Goal: Task Accomplishment & Management: Manage account settings

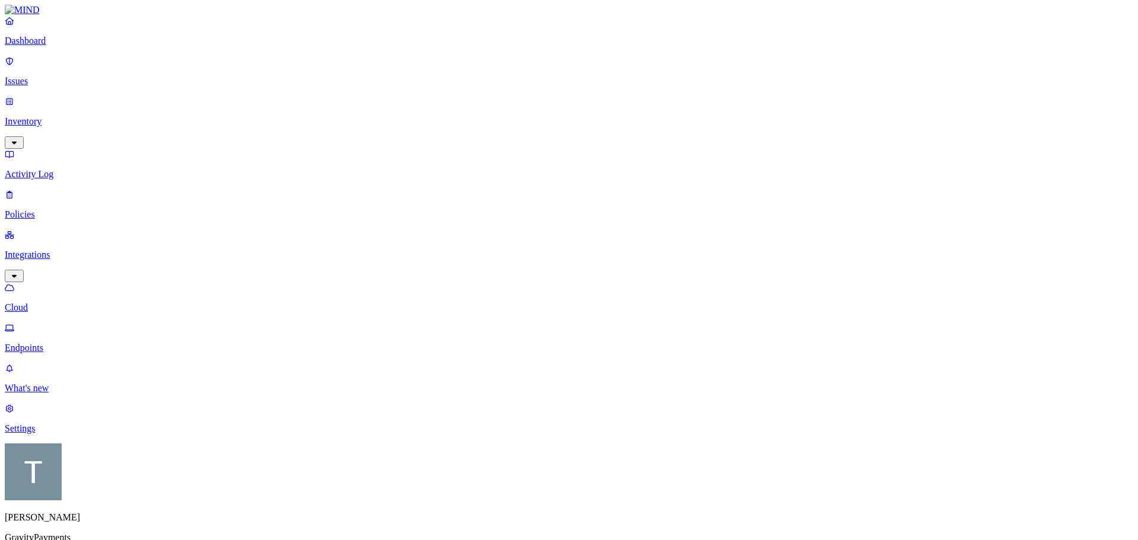
drag, startPoint x: 57, startPoint y: 175, endPoint x: 133, endPoint y: 186, distance: 77.3
click at [57, 302] on p "Cloud" at bounding box center [569, 307] width 1129 height 11
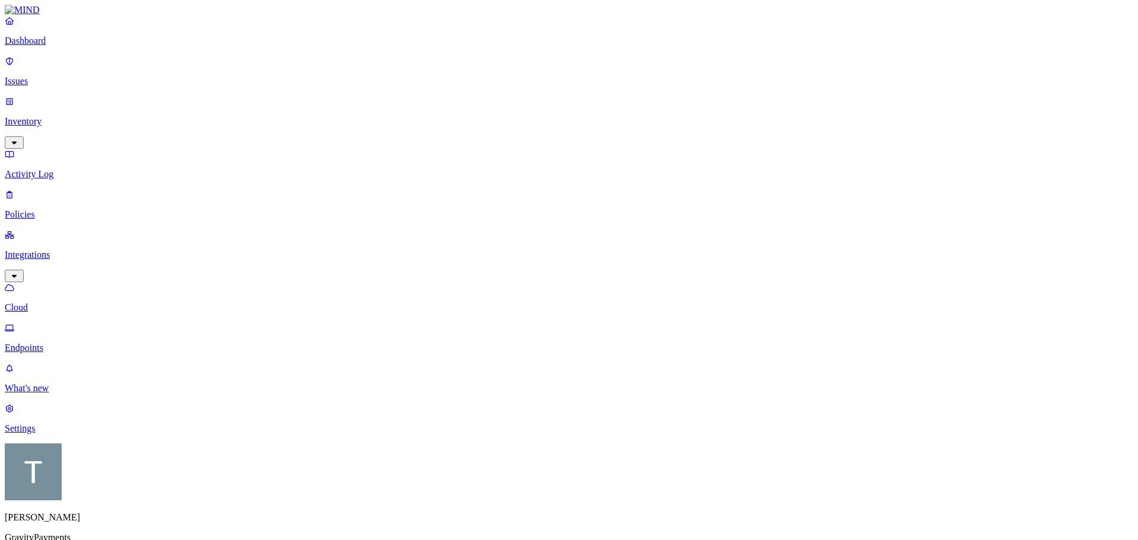
click at [62, 343] on p "Endpoints" at bounding box center [569, 348] width 1129 height 11
click at [53, 116] on p "Inventory" at bounding box center [569, 121] width 1129 height 11
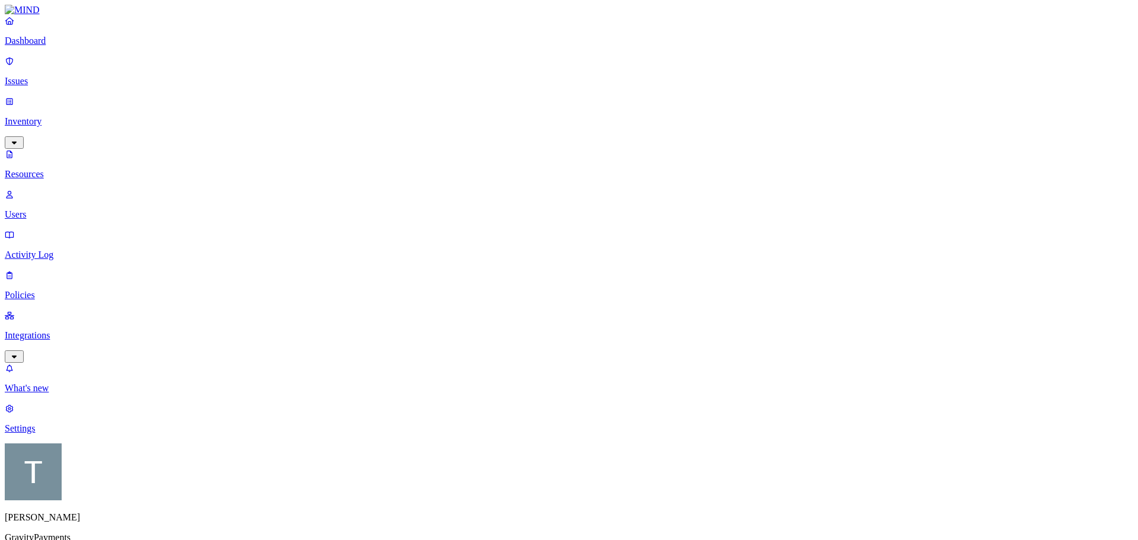
click at [56, 46] on p "Dashboard" at bounding box center [569, 41] width 1129 height 11
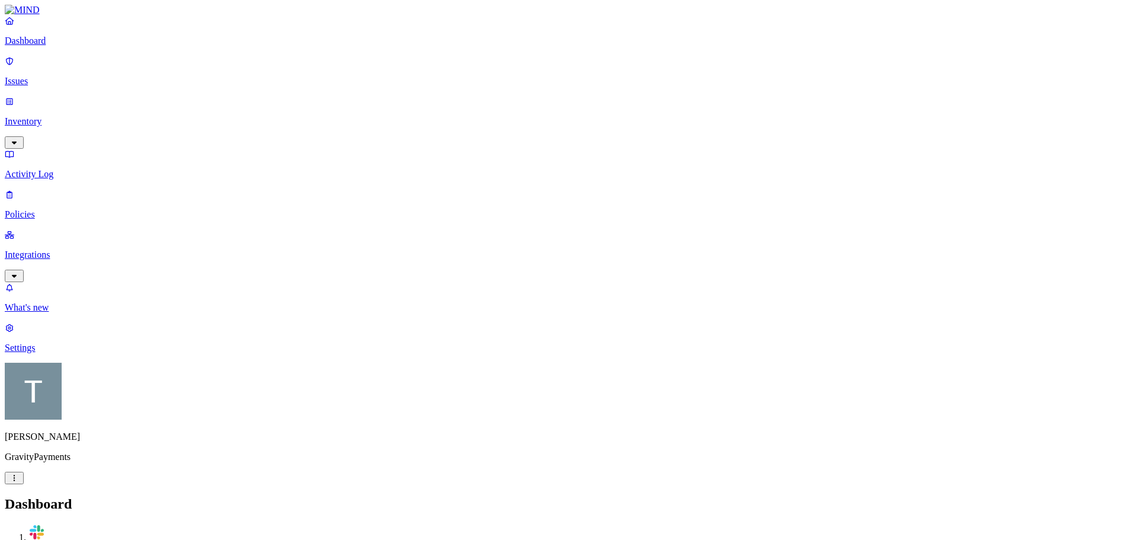
click at [53, 116] on p "Inventory" at bounding box center [569, 121] width 1129 height 11
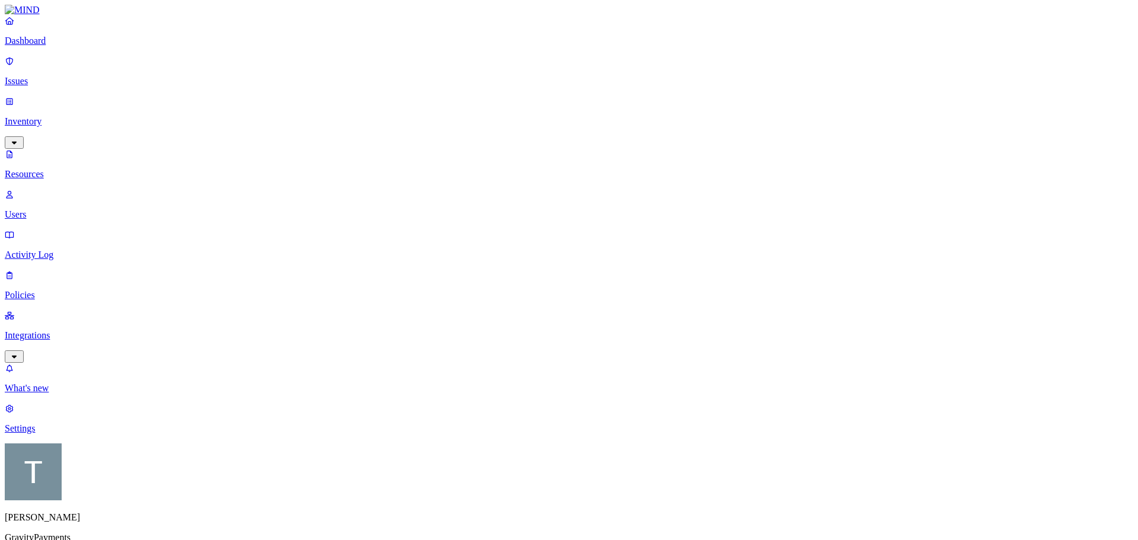
click at [41, 76] on p "Issues" at bounding box center [569, 81] width 1129 height 11
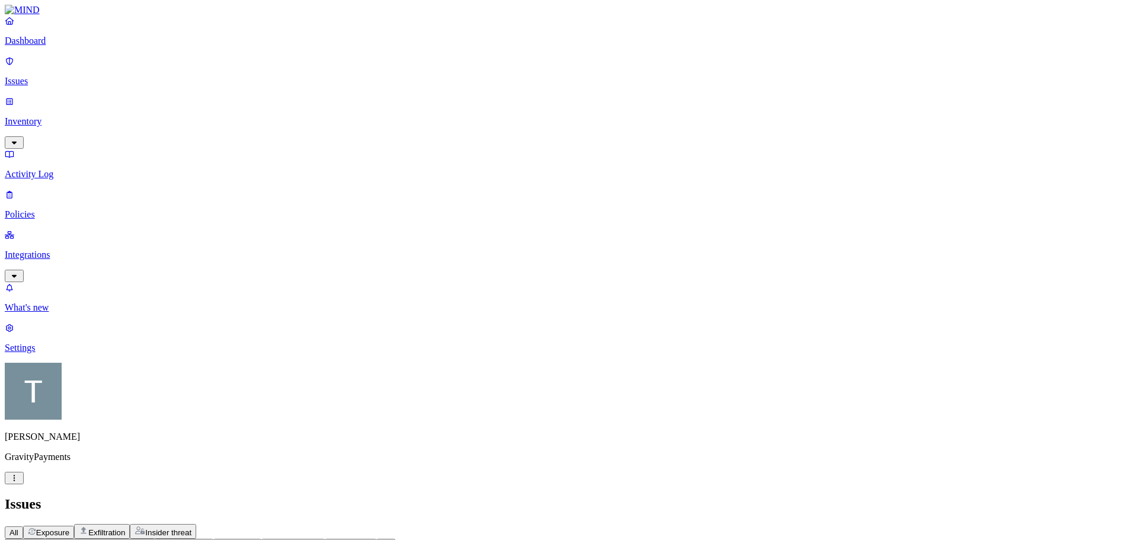
click at [51, 209] on p "Policies" at bounding box center [569, 214] width 1129 height 11
click at [53, 116] on p "Inventory" at bounding box center [569, 121] width 1129 height 11
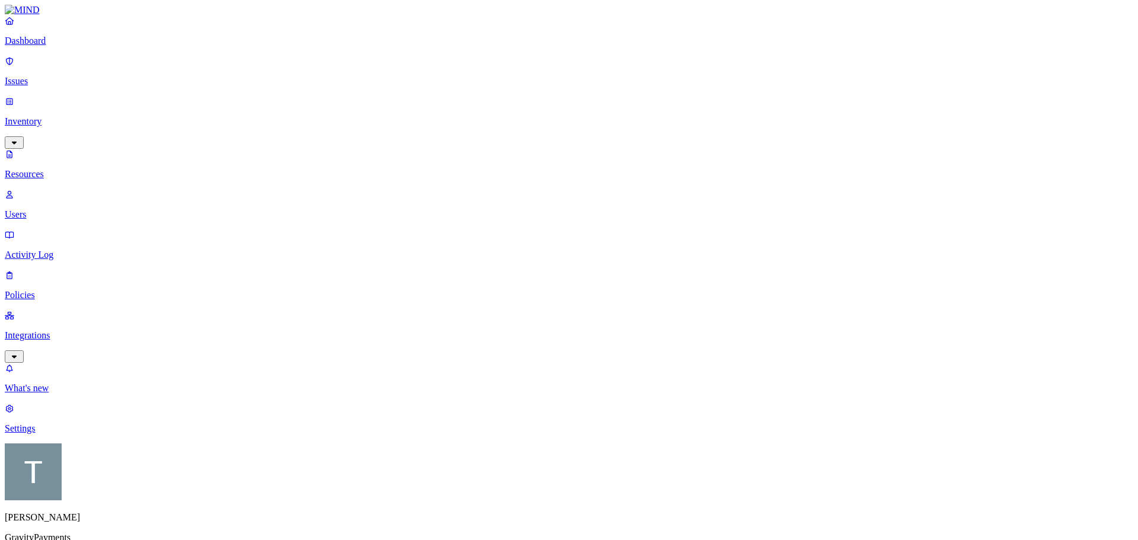
click at [50, 250] on p "Activity Log" at bounding box center [569, 255] width 1129 height 11
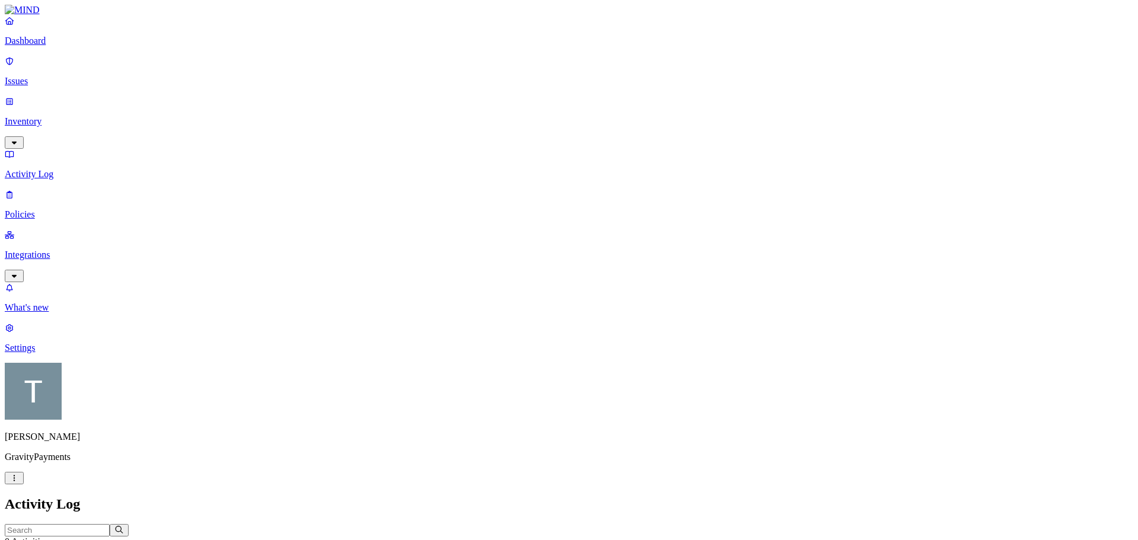
click at [47, 209] on p "Policies" at bounding box center [569, 214] width 1129 height 11
click at [71, 524] on button "Create Policy" at bounding box center [38, 530] width 66 height 12
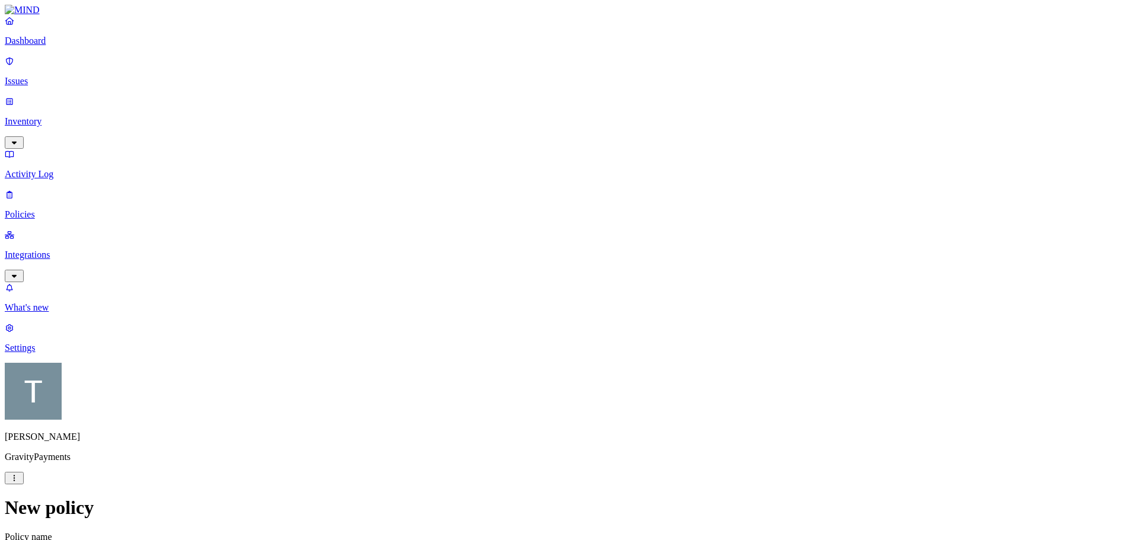
scroll to position [593, 0]
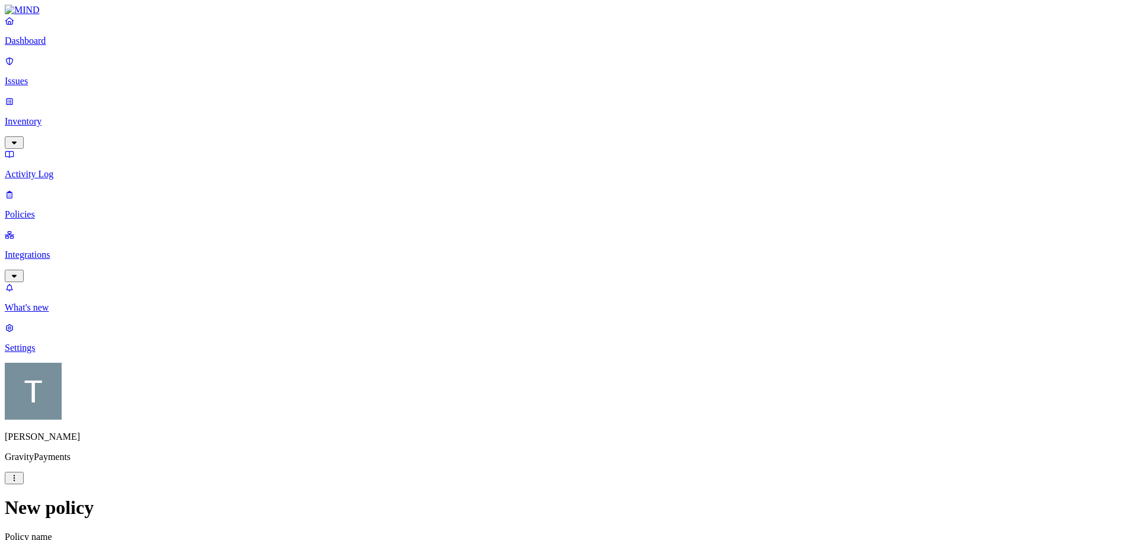
click at [51, 209] on p "Policies" at bounding box center [569, 214] width 1129 height 11
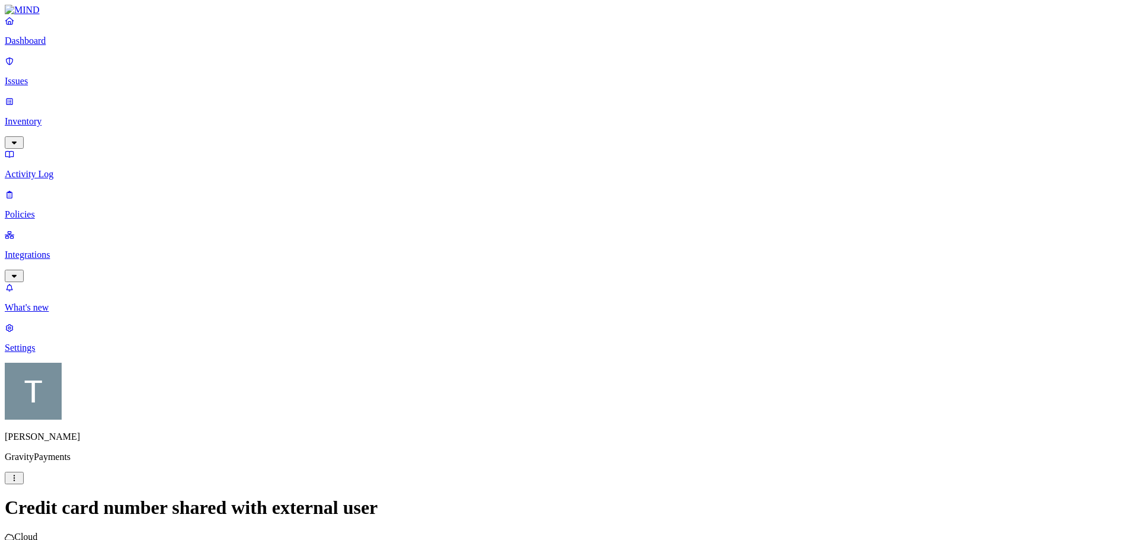
scroll to position [306, 0]
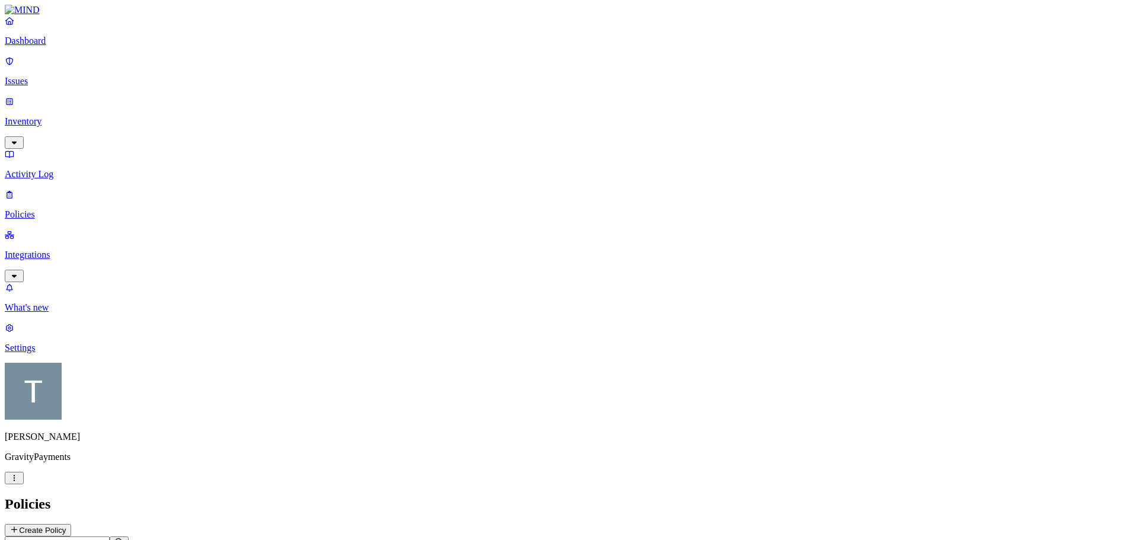
click at [46, 76] on p "Issues" at bounding box center [569, 81] width 1129 height 11
click at [43, 116] on p "Inventory" at bounding box center [569, 121] width 1129 height 11
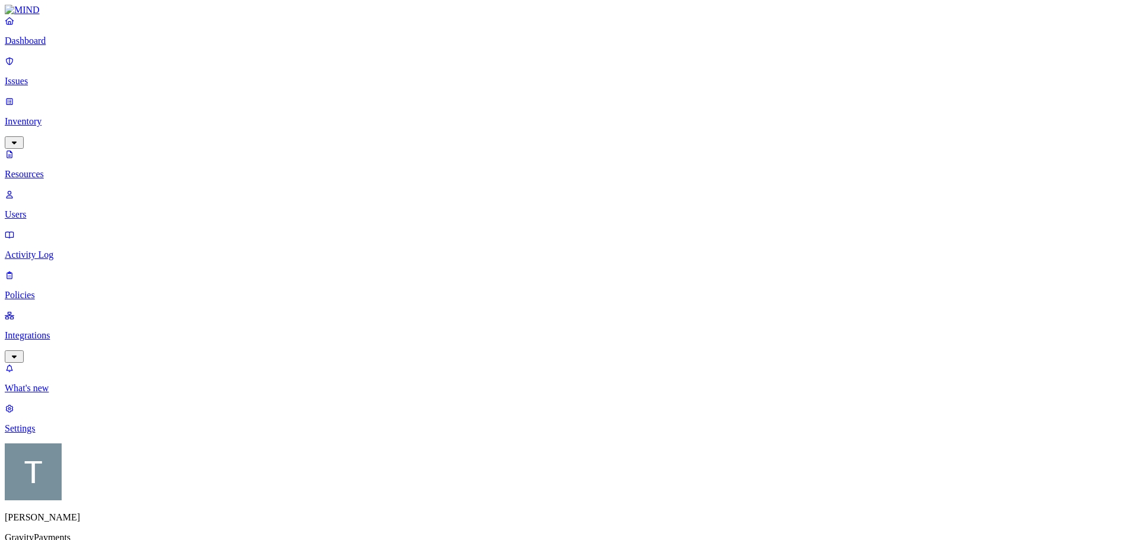
click at [65, 330] on p "Integrations" at bounding box center [569, 335] width 1129 height 11
